Goal: Task Accomplishment & Management: Manage account settings

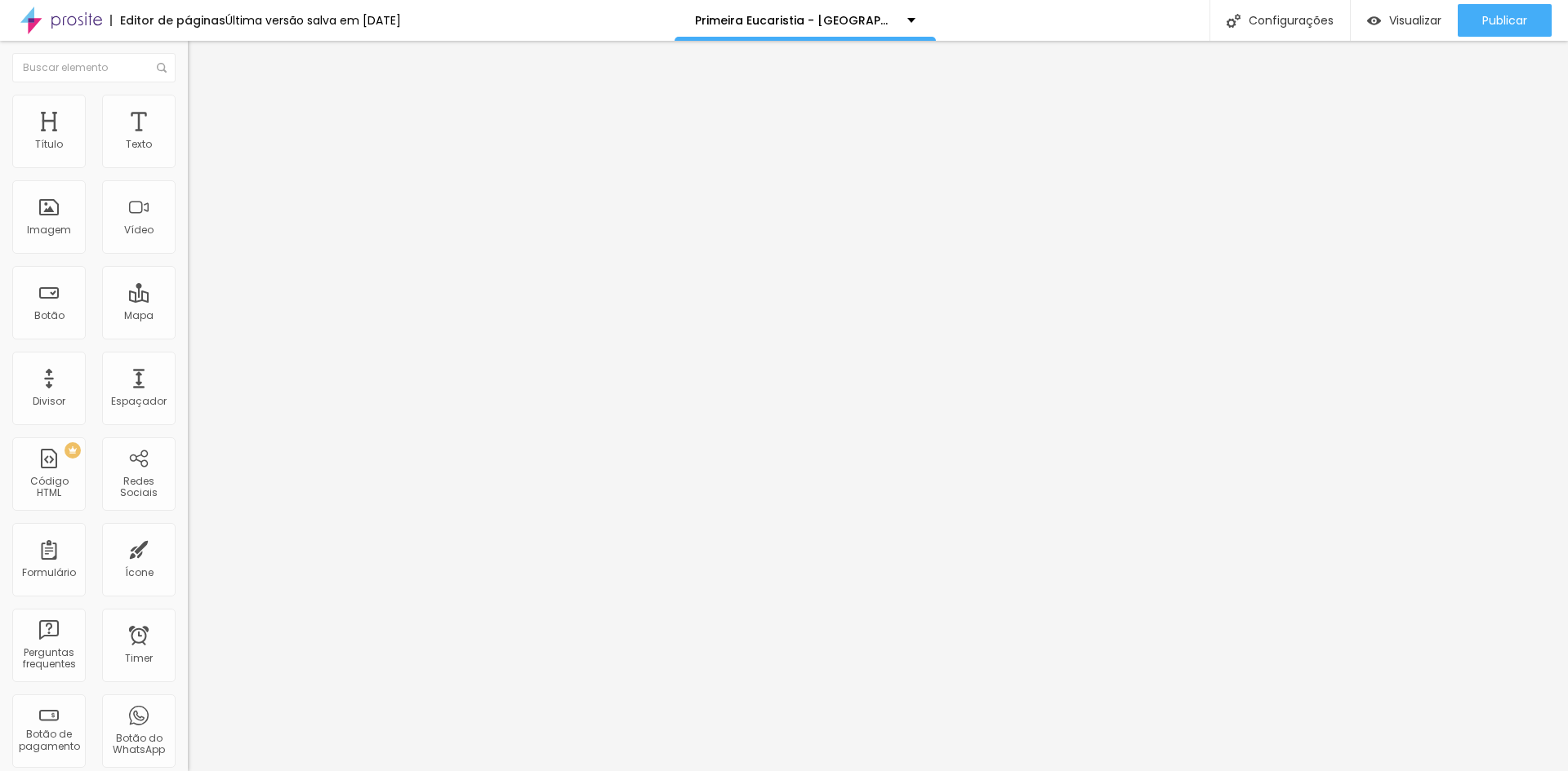
click at [188, 111] on li "Avançado" at bounding box center [281, 119] width 188 height 16
click at [188, 93] on img at bounding box center [195, 86] width 14 height 14
click at [188, 150] on div "Formulário Form" at bounding box center [281, 152] width 188 height 49
click at [188, 164] on span at bounding box center [192, 171] width 10 height 14
